Goal: Task Accomplishment & Management: Manage account settings

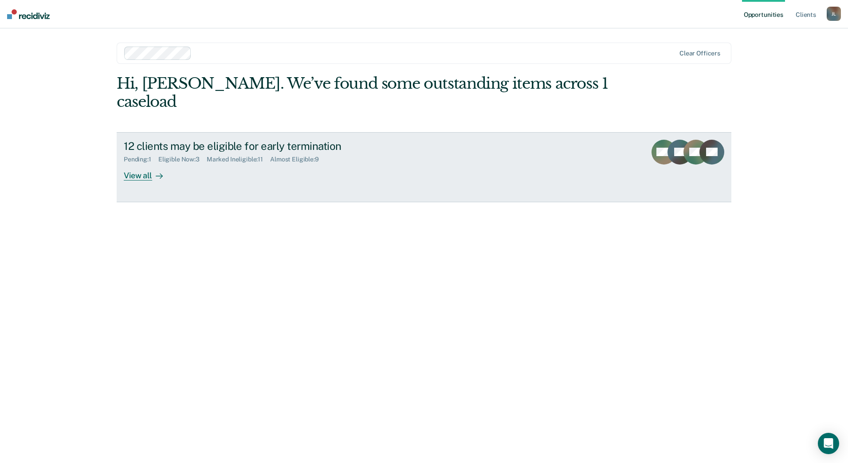
click at [185, 160] on div "12 clients may be eligible for early termination Pending : 1 Eligible Now : 3 M…" at bounding box center [290, 160] width 333 height 41
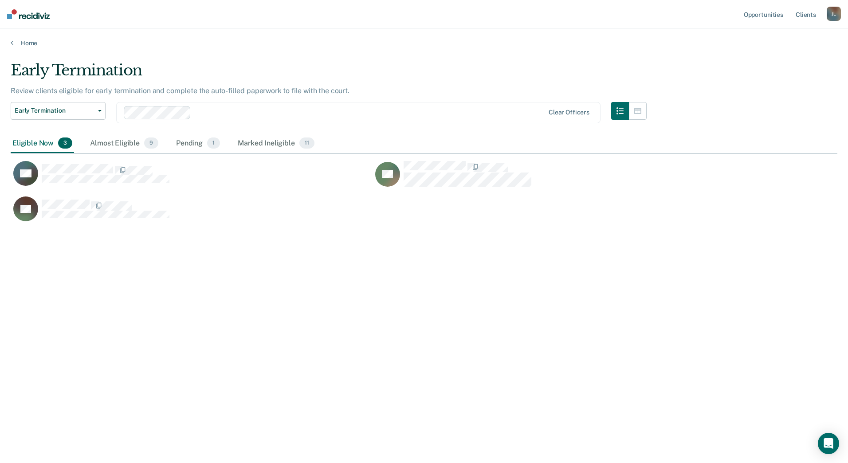
scroll to position [329, 820]
click at [431, 160] on div "BV TN AV" at bounding box center [372, 188] width 723 height 71
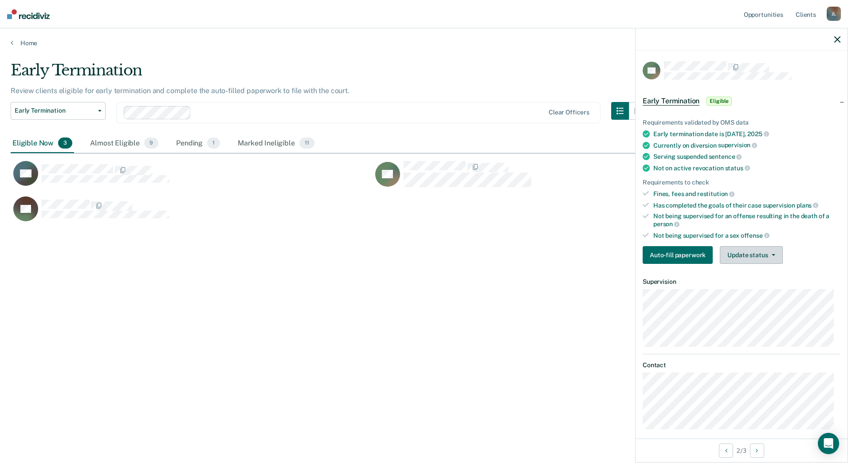
click at [744, 248] on button "Update status" at bounding box center [751, 255] width 63 height 18
click at [759, 288] on button "Mark Ineligible" at bounding box center [763, 290] width 86 height 14
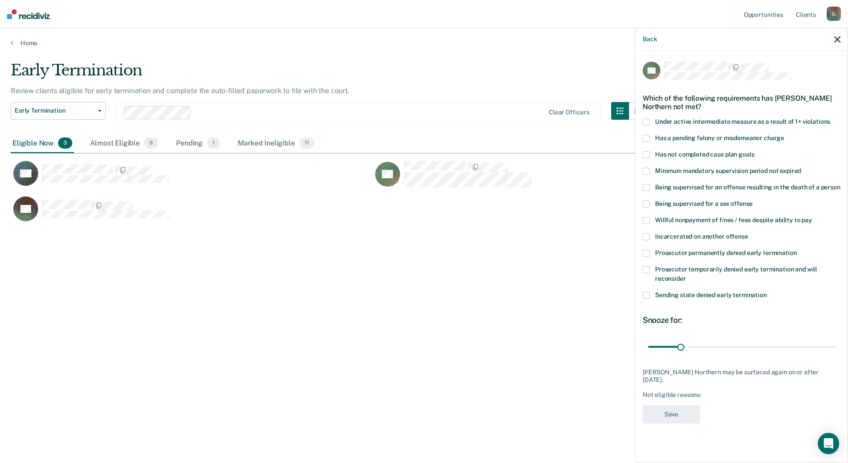
click at [662, 156] on span "Has not completed case plan goals" at bounding box center [704, 154] width 99 height 7
drag, startPoint x: 681, startPoint y: 345, endPoint x: 741, endPoint y: 348, distance: 60.3
type input "90"
click at [741, 348] on input "range" at bounding box center [741, 347] width 187 height 16
click at [692, 414] on button "Save" at bounding box center [671, 414] width 57 height 18
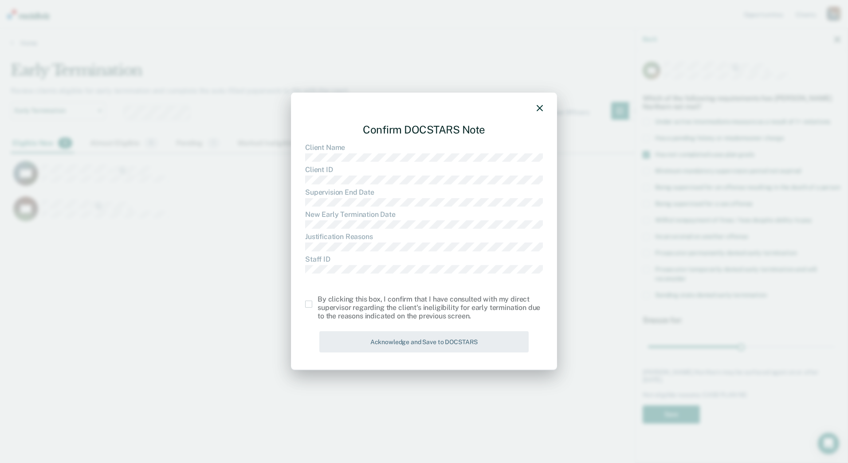
click at [311, 302] on span at bounding box center [308, 304] width 7 height 7
click at [317, 301] on input "checkbox" at bounding box center [317, 301] width 0 height 0
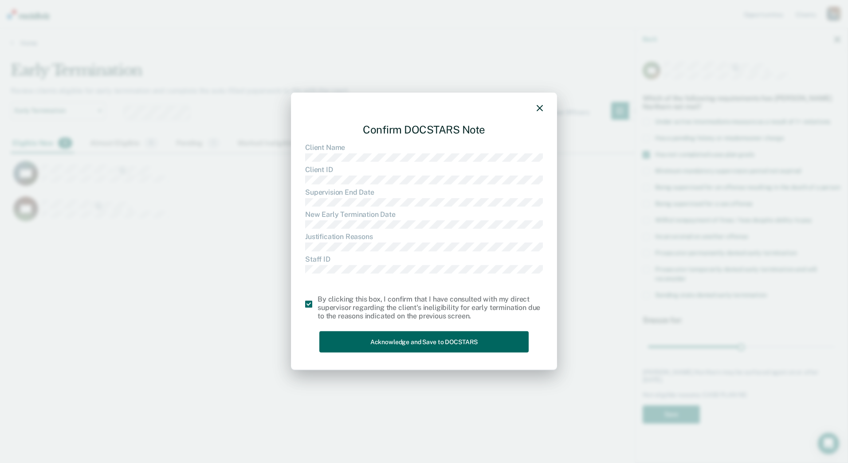
click at [419, 335] on button "Acknowledge and Save to DOCSTARS" at bounding box center [423, 342] width 209 height 22
